Goal: Complete application form: Complete application form

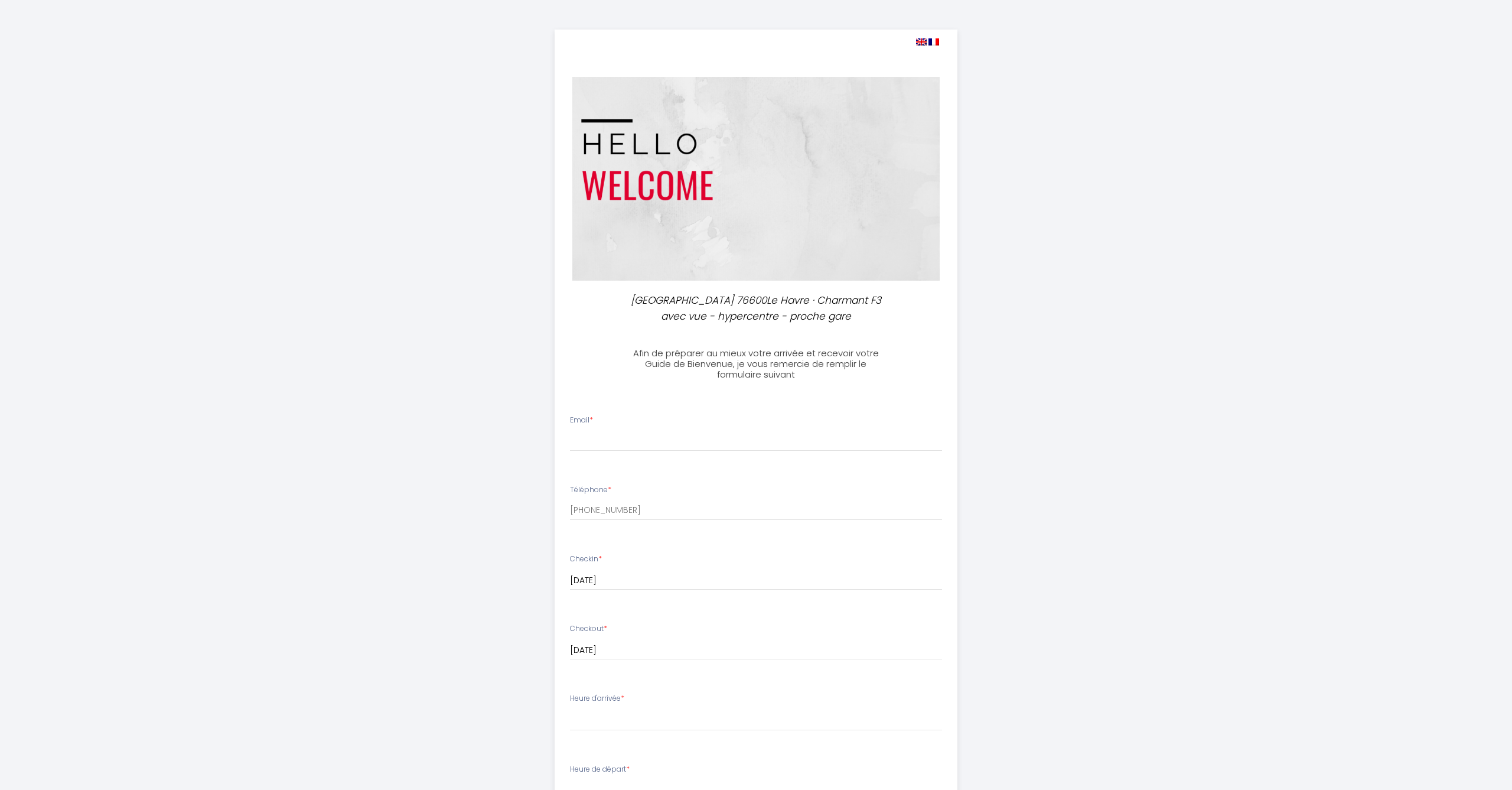
select select
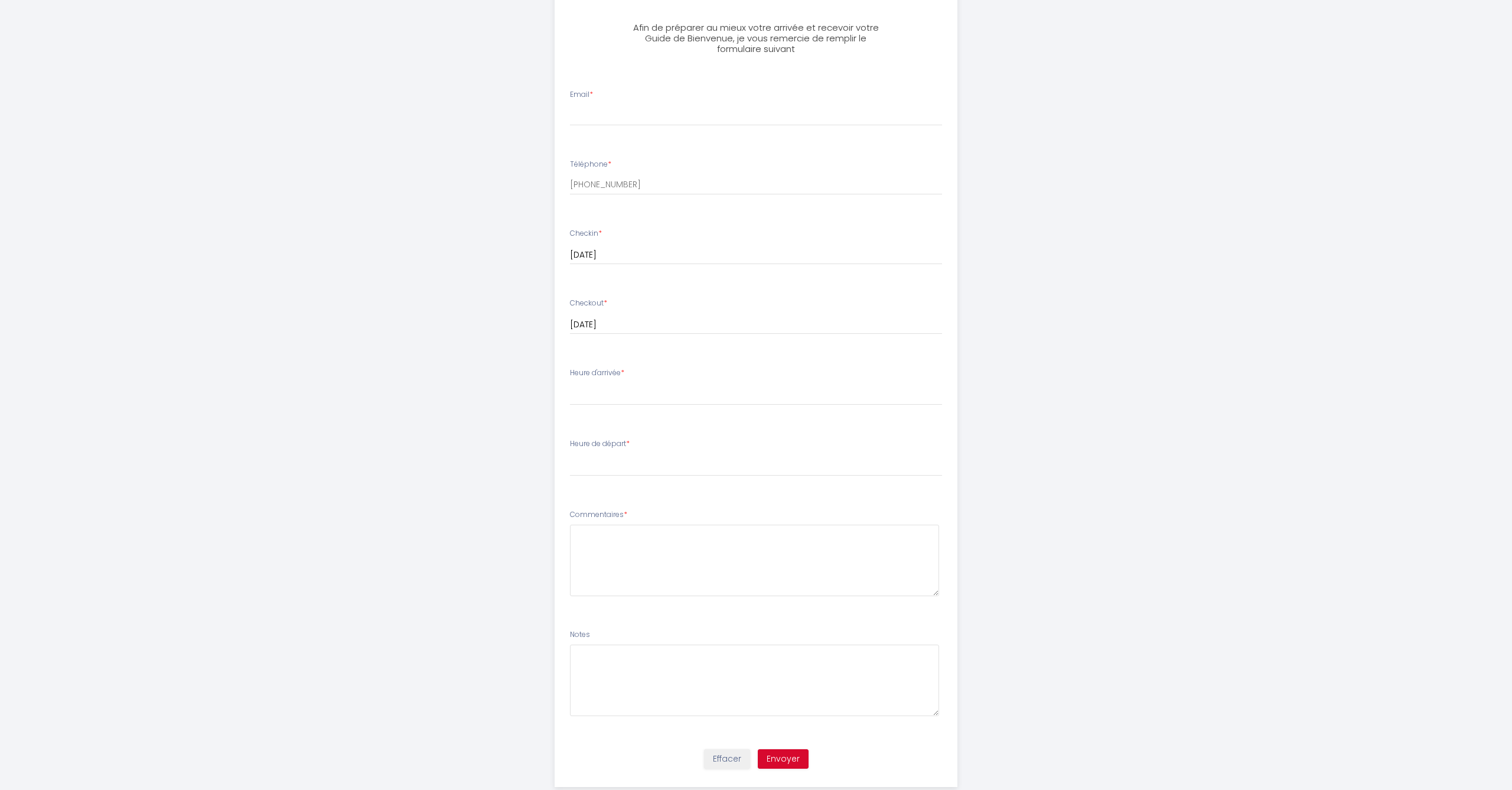
scroll to position [315, 0]
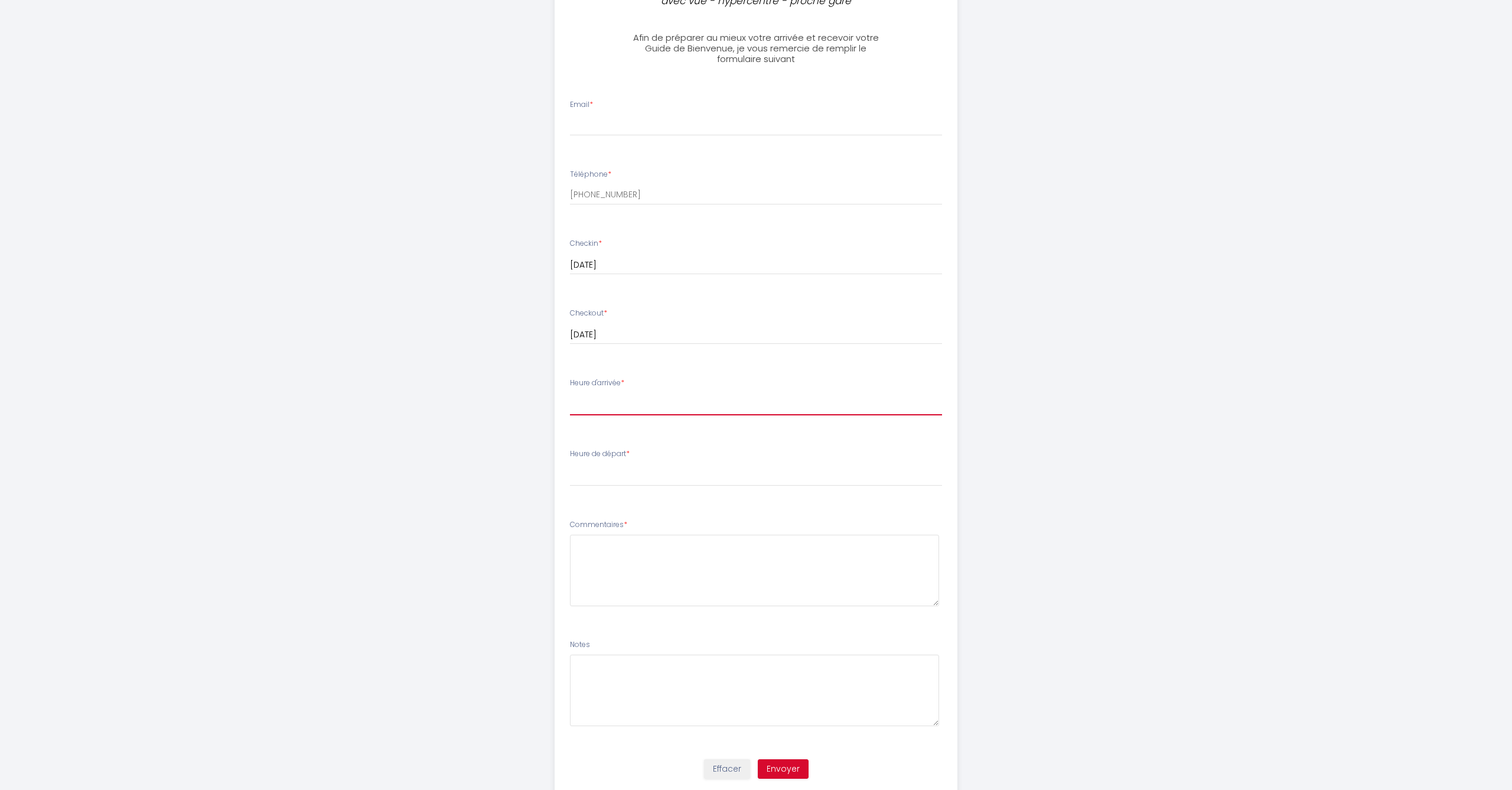
select select "18:00"
select select "11:00"
click at [611, 125] on div "Email *" at bounding box center [756, 118] width 388 height 36
type input "cguichaoua"
type input "[EMAIL_ADDRESS][DOMAIN_NAME]"
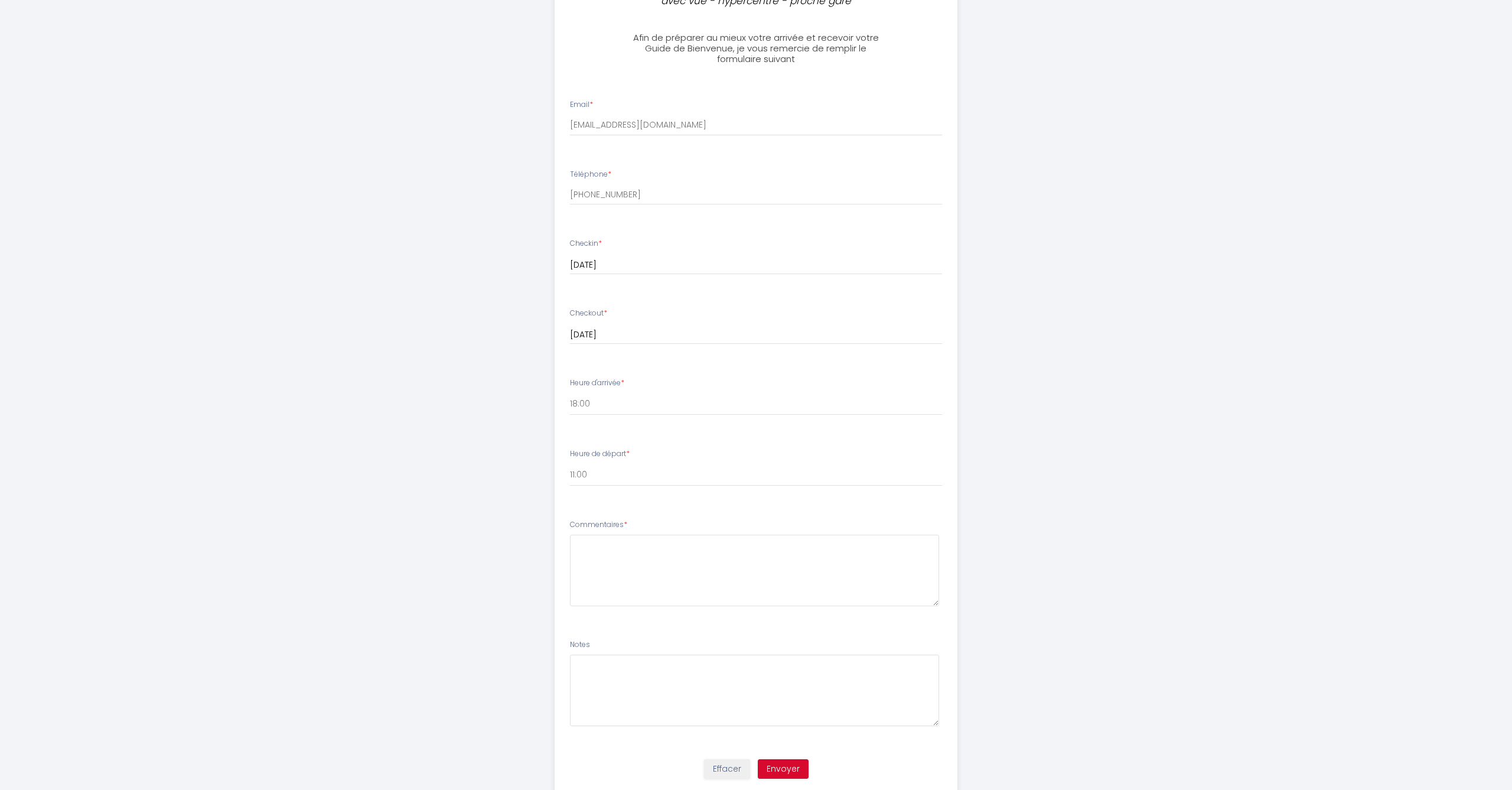
click at [776, 779] on button "Envoyer" at bounding box center [783, 769] width 50 height 20
type textarea "o"
type textarea "Bonjour, Nous venons pour travailler pour la Transat Café l'Or. Nous arriverons…"
click at [776, 772] on button "Envoyer" at bounding box center [783, 769] width 50 height 20
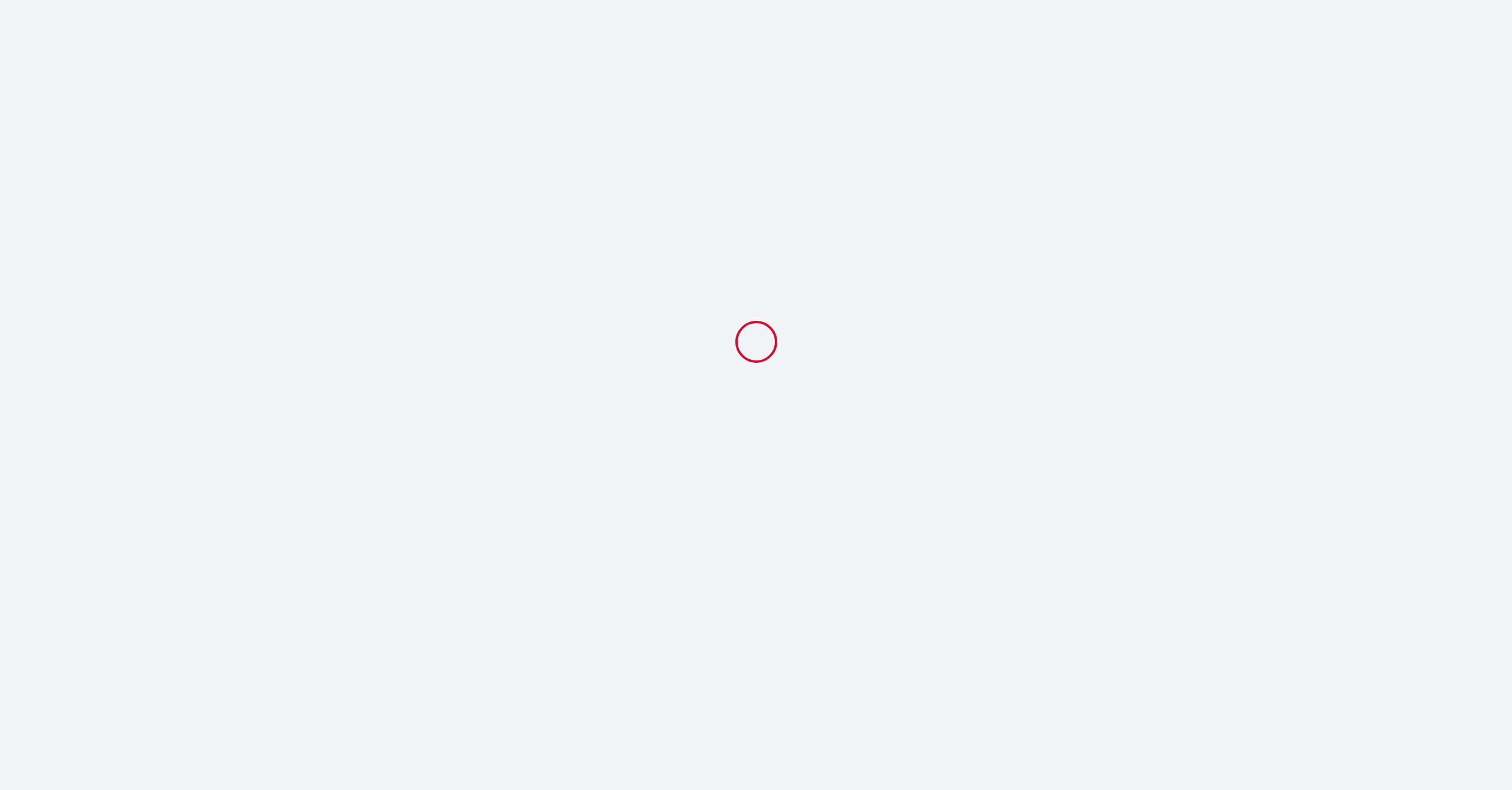
select select "18:00"
select select "11:00"
